Goal: Task Accomplishment & Management: Manage account settings

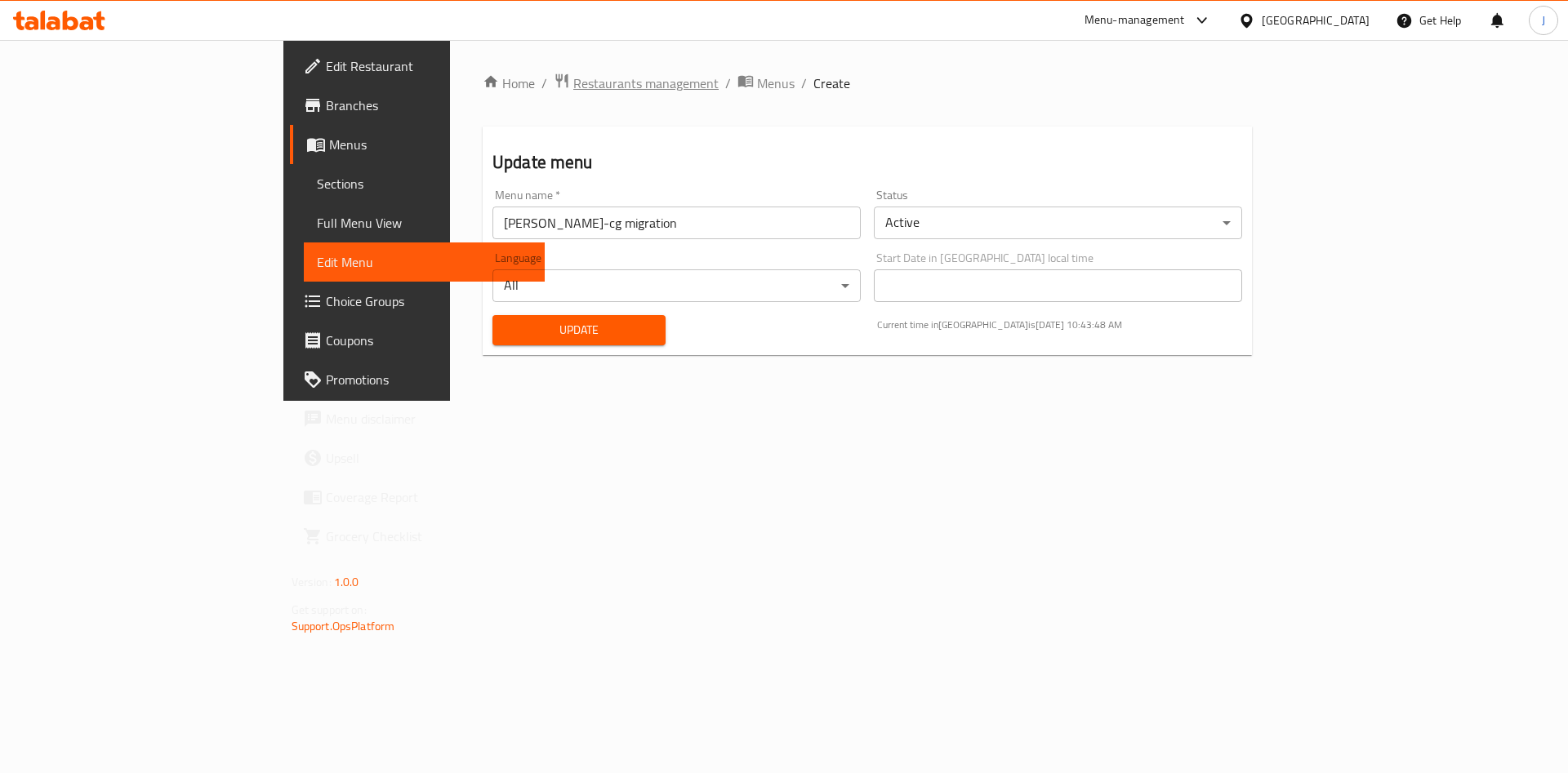
click at [573, 88] on span "Restaurants management" at bounding box center [646, 83] width 145 height 19
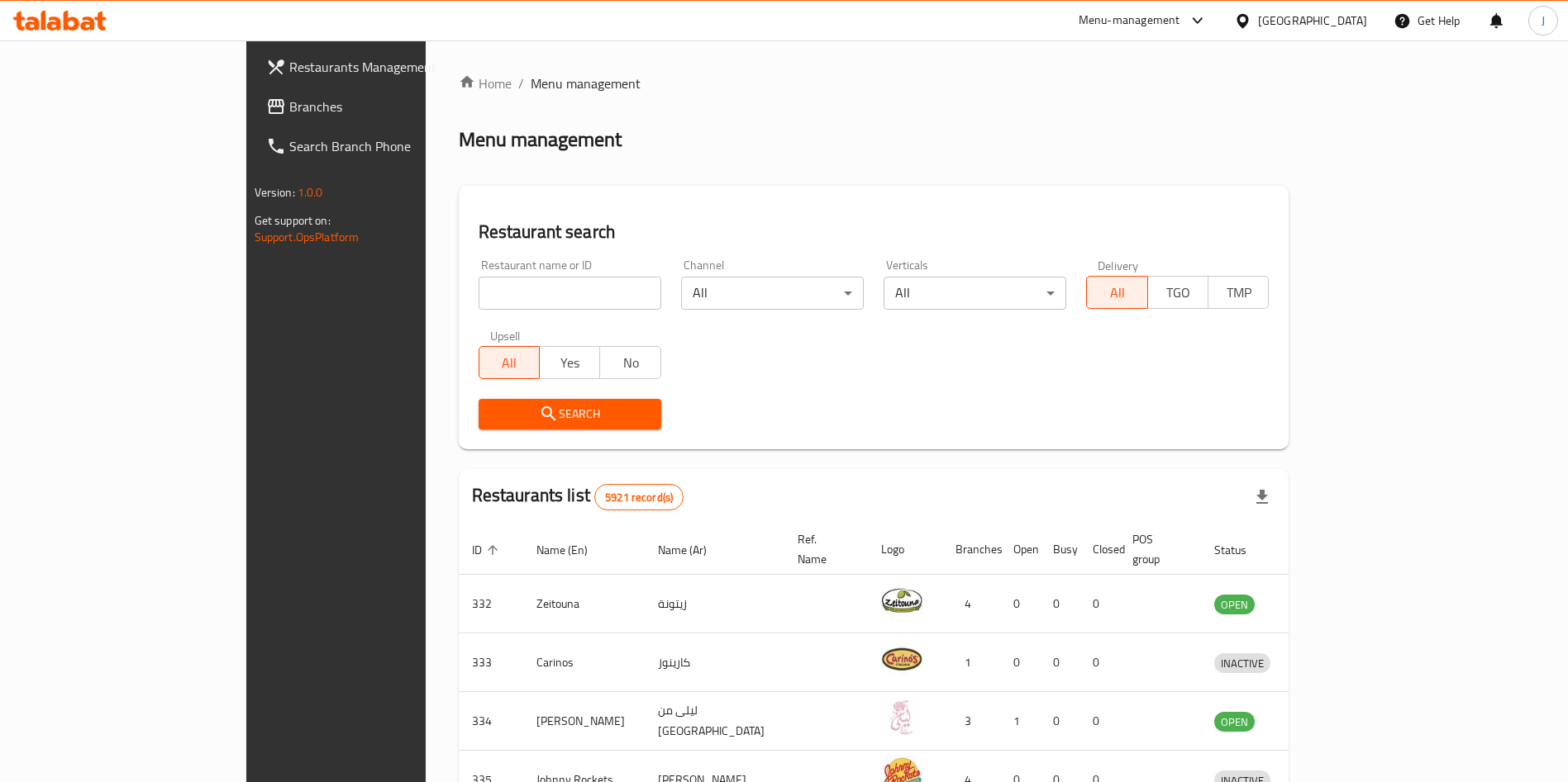
click at [509, 289] on input "search" at bounding box center [570, 293] width 183 height 33
click button "Search" at bounding box center [570, 414] width 183 height 31
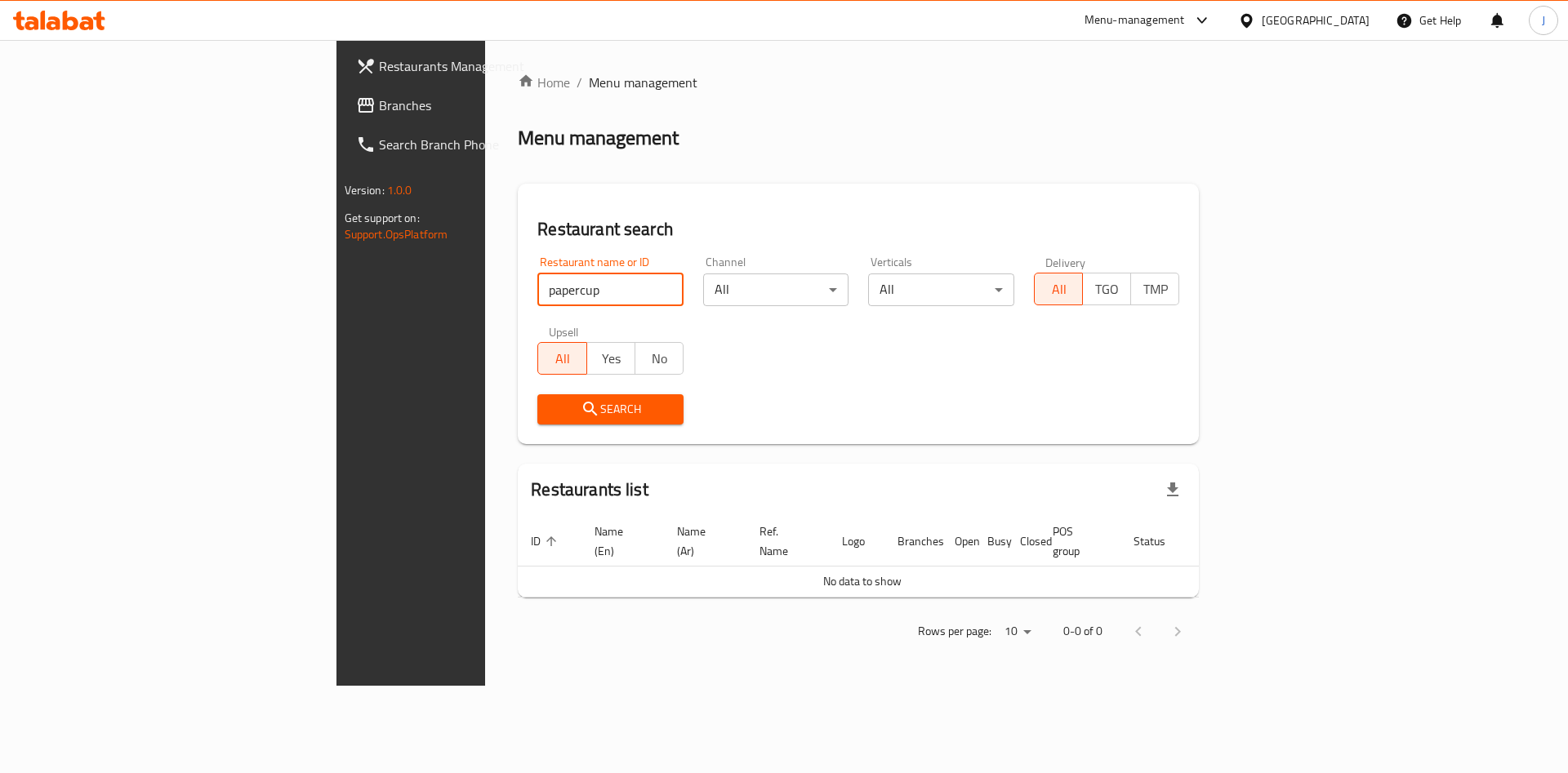
type input "papercup"
click button "Search" at bounding box center [610, 409] width 146 height 30
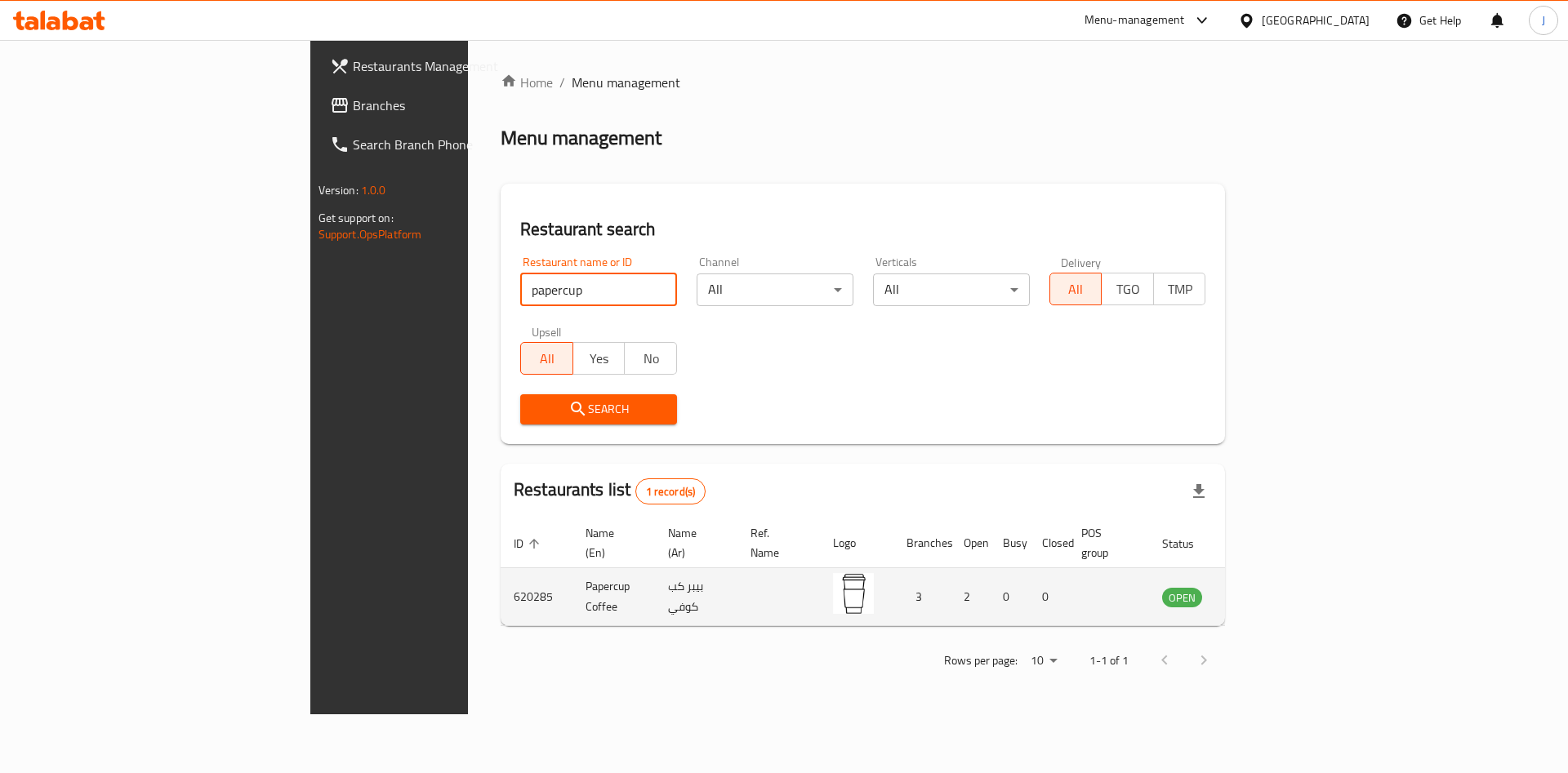
click at [1264, 594] on icon "enhanced table" at bounding box center [1261, 597] width 6 height 7
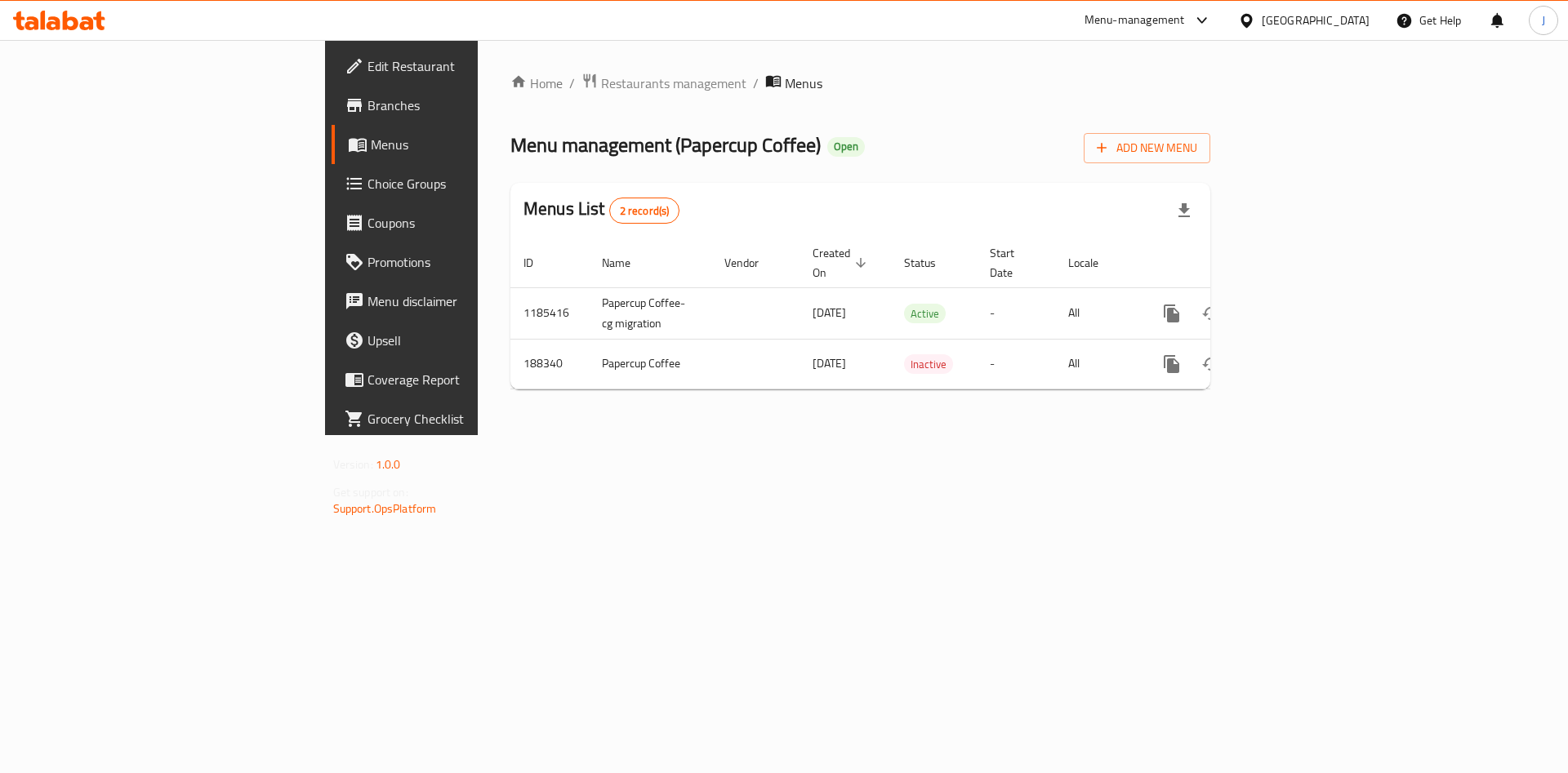
click at [367, 95] on span "Branches" at bounding box center [470, 105] width 207 height 19
